Goal: Navigation & Orientation: Find specific page/section

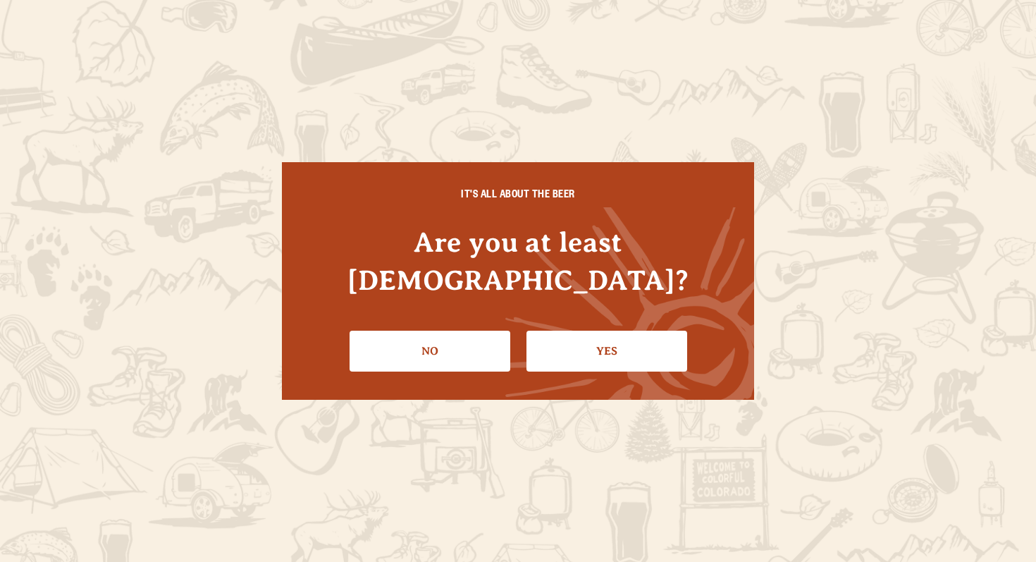
click at [651, 320] on li "Yes" at bounding box center [606, 345] width 161 height 51
click at [635, 331] on link "Yes" at bounding box center [606, 351] width 161 height 41
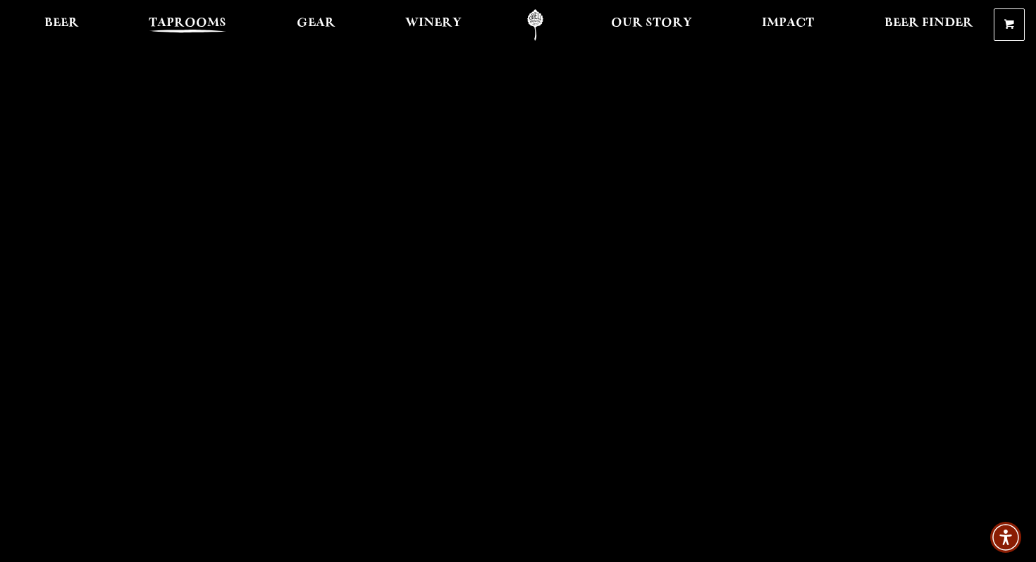
click at [171, 19] on span "Taprooms" at bounding box center [188, 23] width 78 height 11
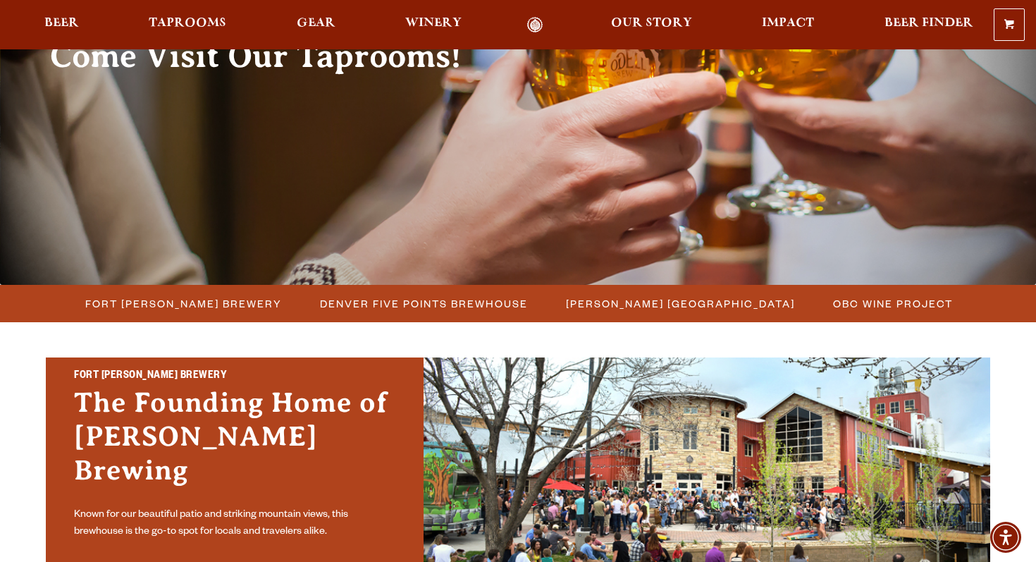
scroll to position [185, 0]
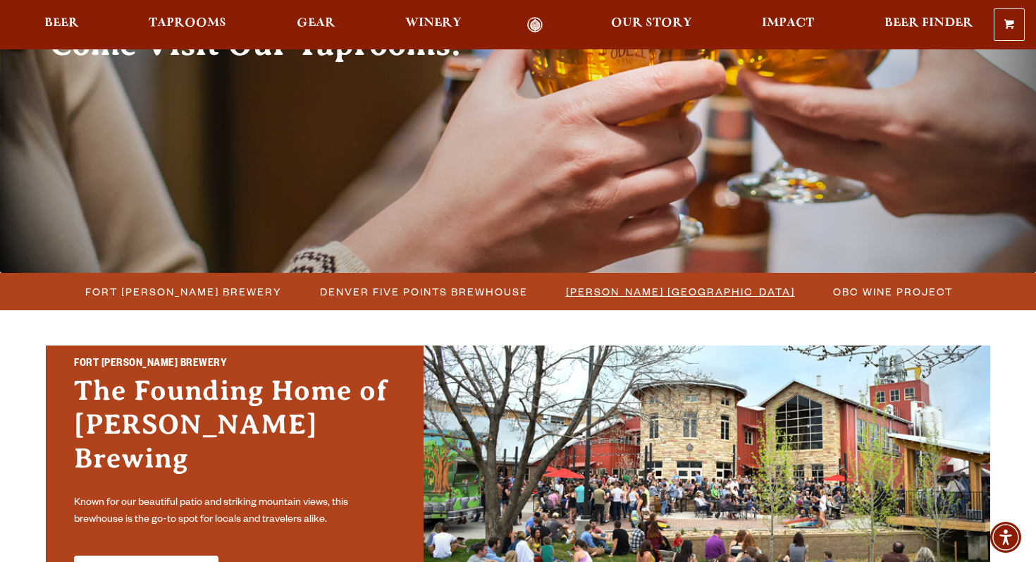
click at [641, 292] on span "[PERSON_NAME] [GEOGRAPHIC_DATA]" at bounding box center [680, 291] width 229 height 20
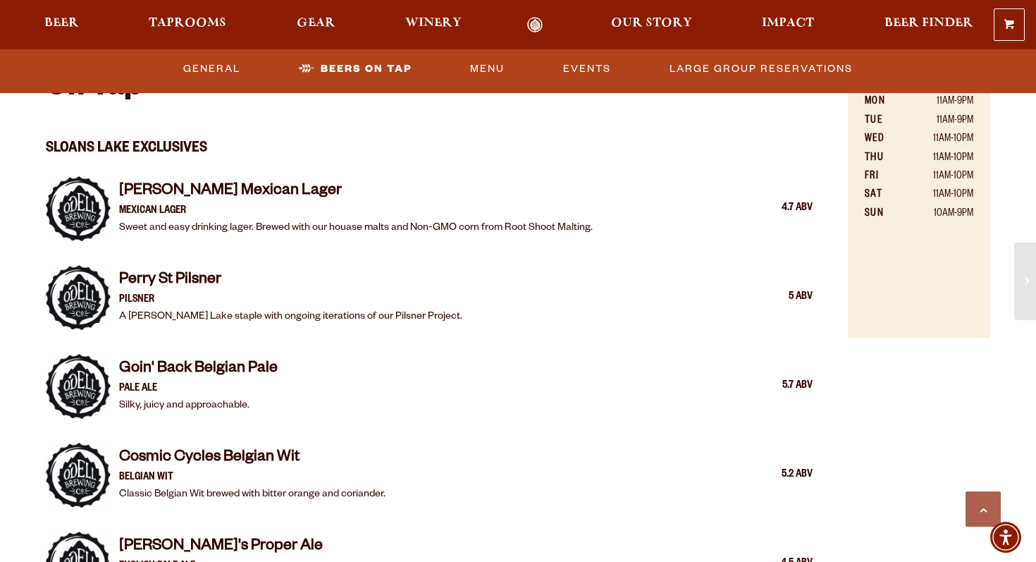
scroll to position [949, 0]
